Goal: Transaction & Acquisition: Purchase product/service

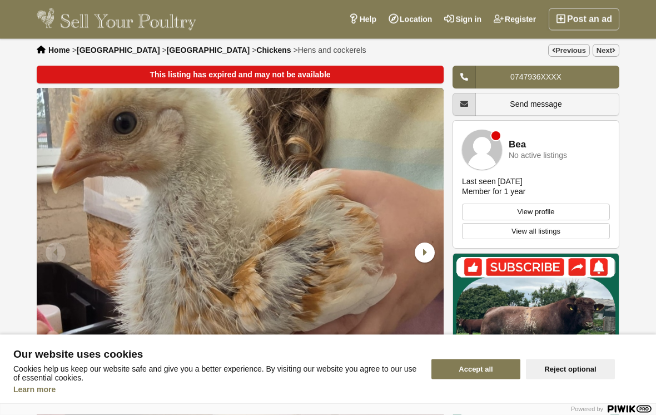
click at [493, 365] on button "Accept all" at bounding box center [476, 369] width 89 height 20
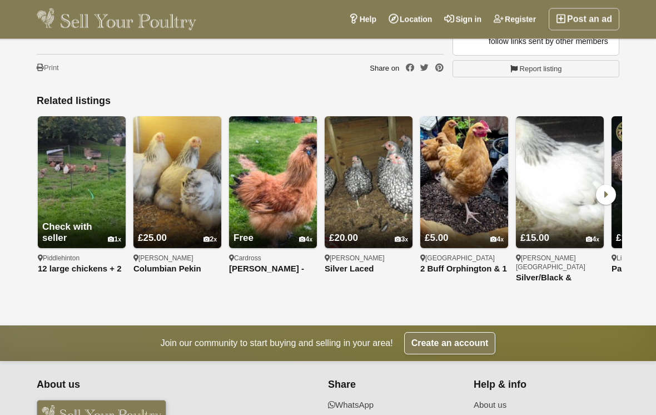
scroll to position [954, 0]
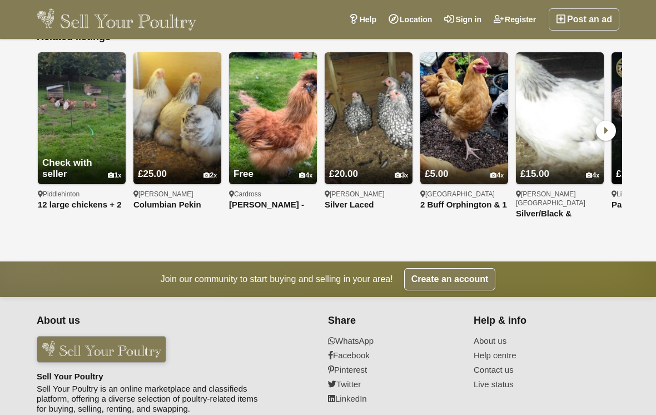
click at [12, 150] on div at bounding box center [8, 207] width 17 height 415
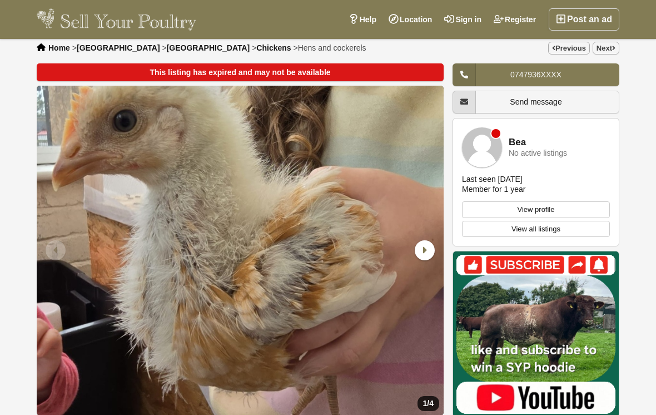
scroll to position [0, 0]
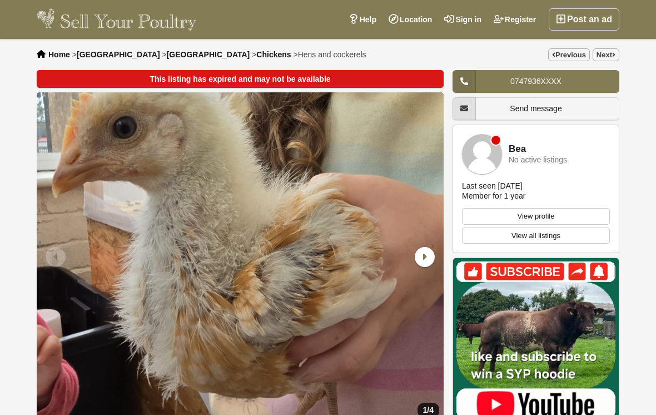
click at [414, 25] on link "Location" at bounding box center [411, 19] width 56 height 22
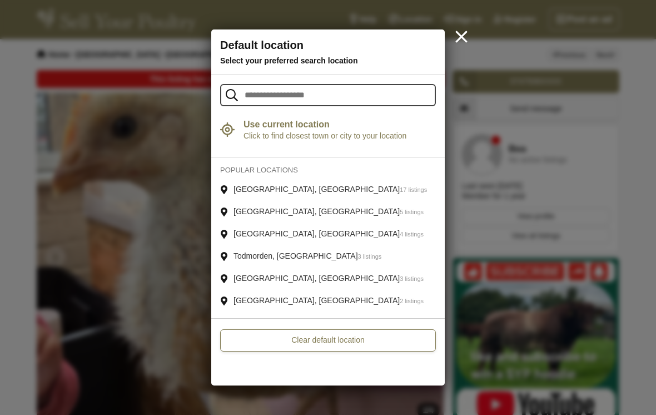
click at [288, 133] on span "Click to find closest town or city to your location" at bounding box center [340, 135] width 192 height 9
click at [294, 95] on input "text" at bounding box center [328, 95] width 216 height 22
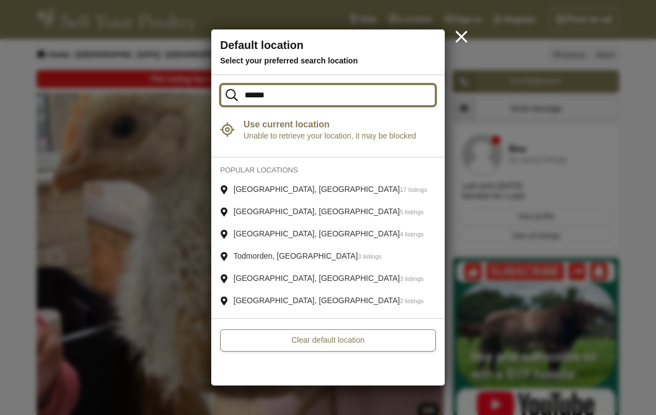
type input "******"
click at [363, 343] on link "Clear default location" at bounding box center [328, 340] width 216 height 22
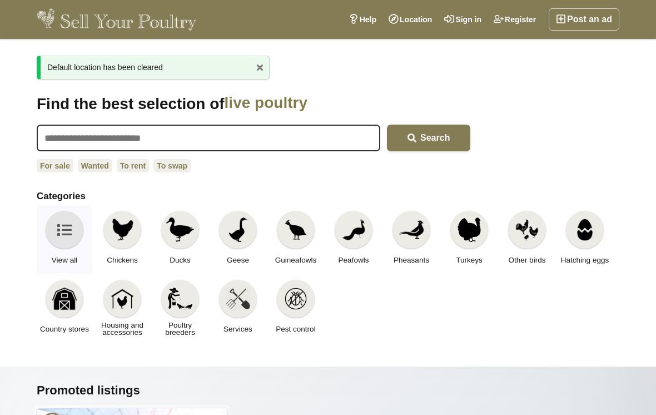
click at [126, 234] on img at bounding box center [122, 229] width 24 height 24
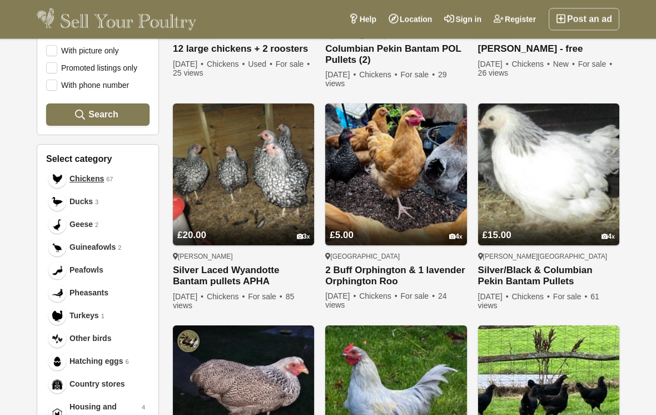
scroll to position [323, 0]
click at [343, 306] on span "24 views" at bounding box center [385, 300] width 121 height 18
click at [343, 305] on span "24 views" at bounding box center [385, 300] width 121 height 18
click at [397, 272] on link "2 Buff Orphington & 1 lavender Orphington Roo" at bounding box center [395, 276] width 141 height 22
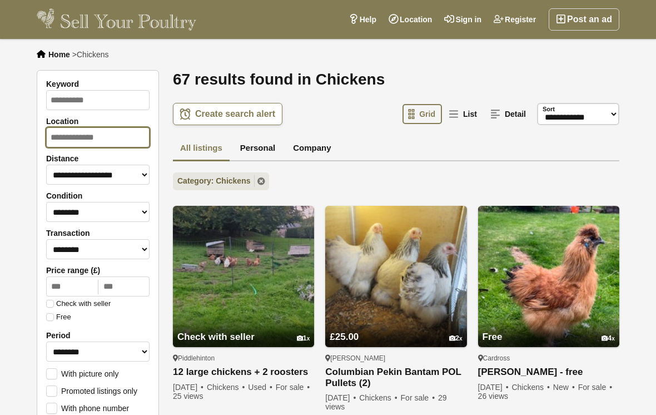
click at [100, 140] on input "Location" at bounding box center [97, 137] width 103 height 20
type input "*"
type input "**********"
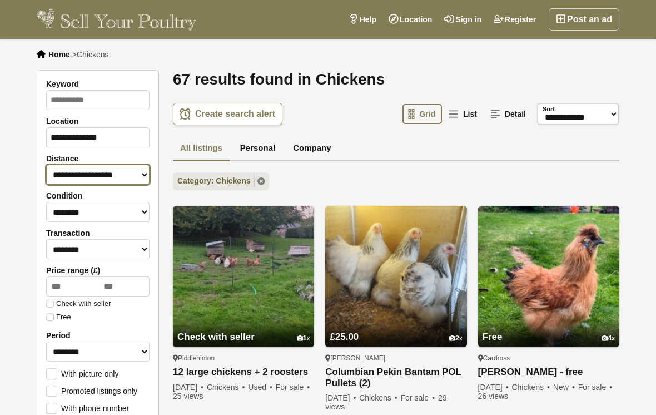
click at [61, 180] on select "**********" at bounding box center [97, 175] width 103 height 20
select select "**"
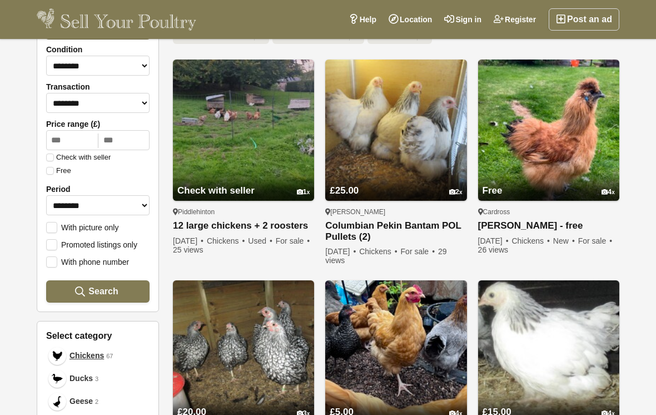
scroll to position [146, 0]
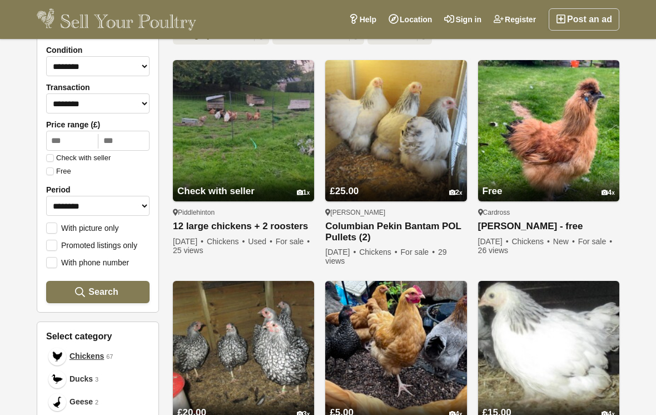
click at [402, 227] on link "Columbian Pekin Bantam POL Pullets (2)" at bounding box center [395, 232] width 141 height 22
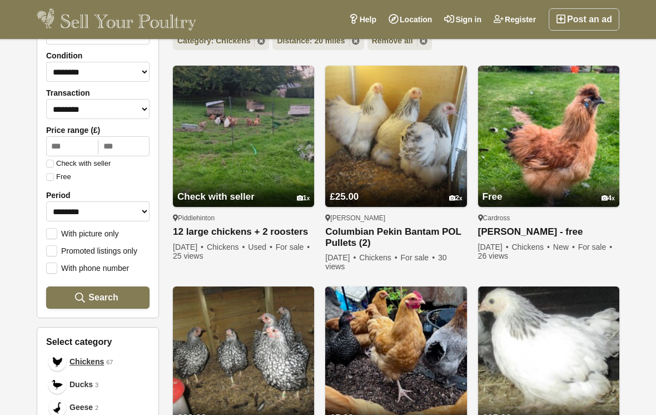
scroll to position [140, 0]
click at [249, 232] on link "12 large chickens + 2 roosters" at bounding box center [243, 233] width 141 height 12
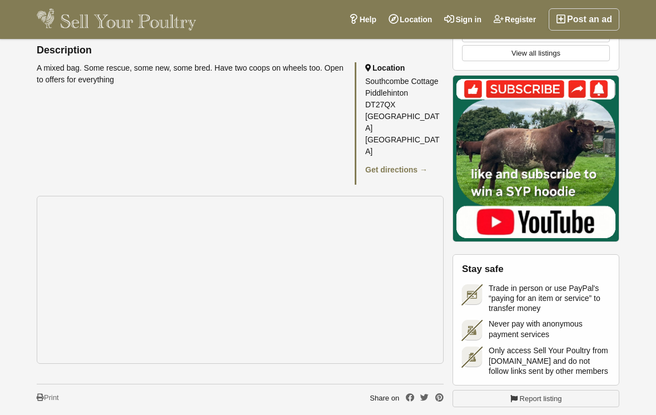
scroll to position [525, 0]
